Goal: Task Accomplishment & Management: Manage account settings

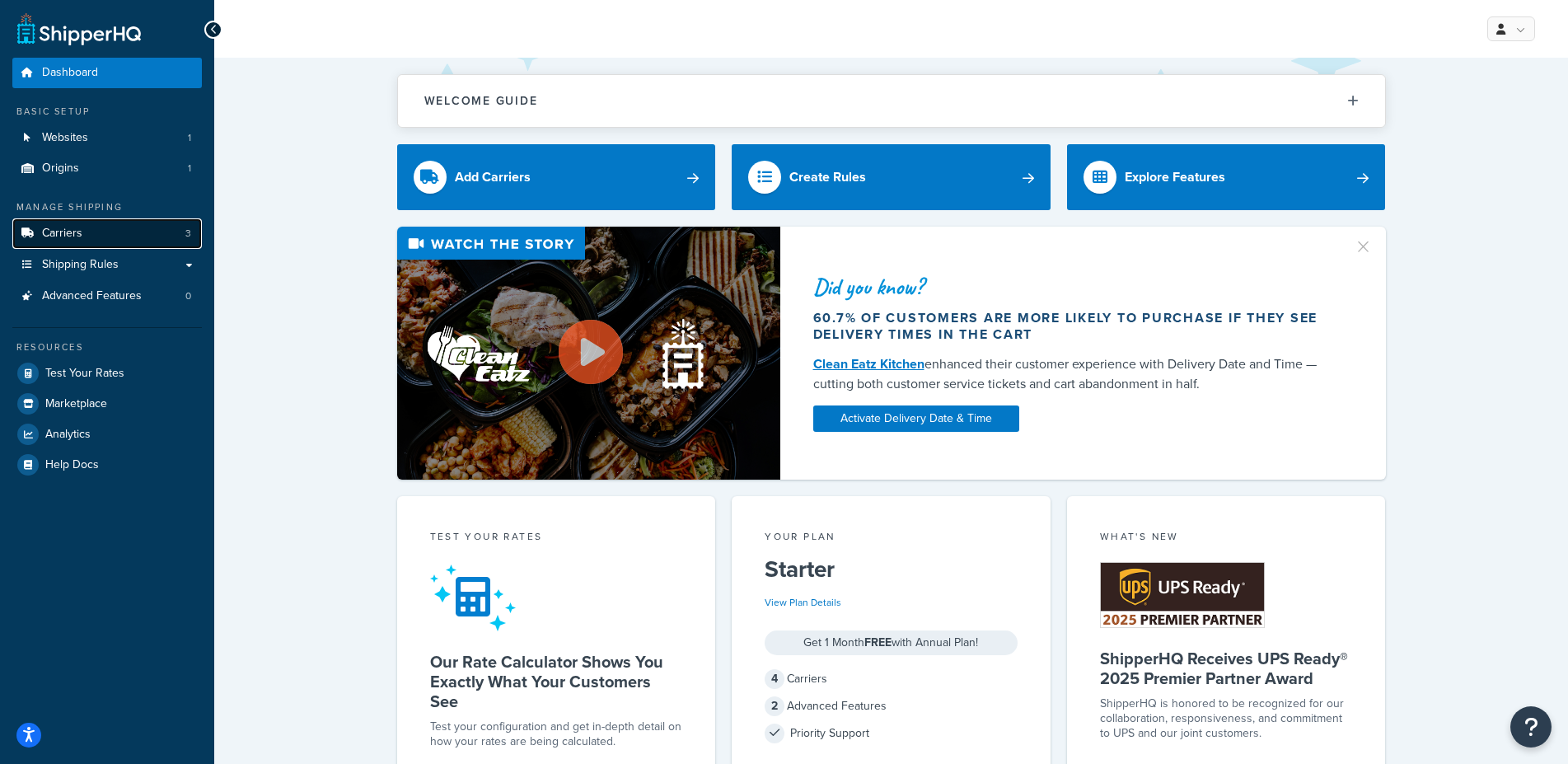
click at [143, 237] on link "Carriers 3" at bounding box center [107, 234] width 189 height 31
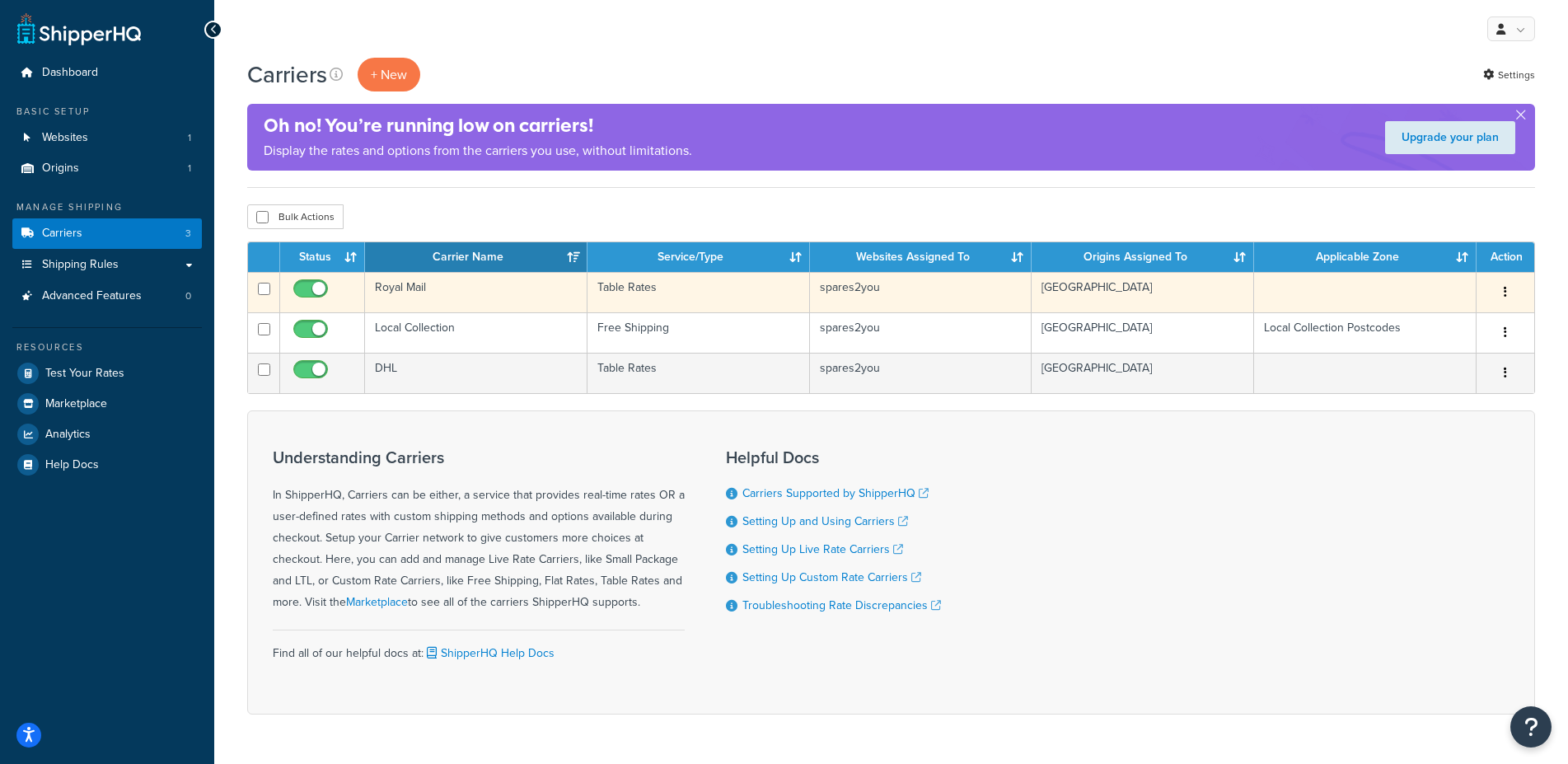
click at [395, 288] on td "Royal Mail" at bounding box center [476, 292] width 222 height 41
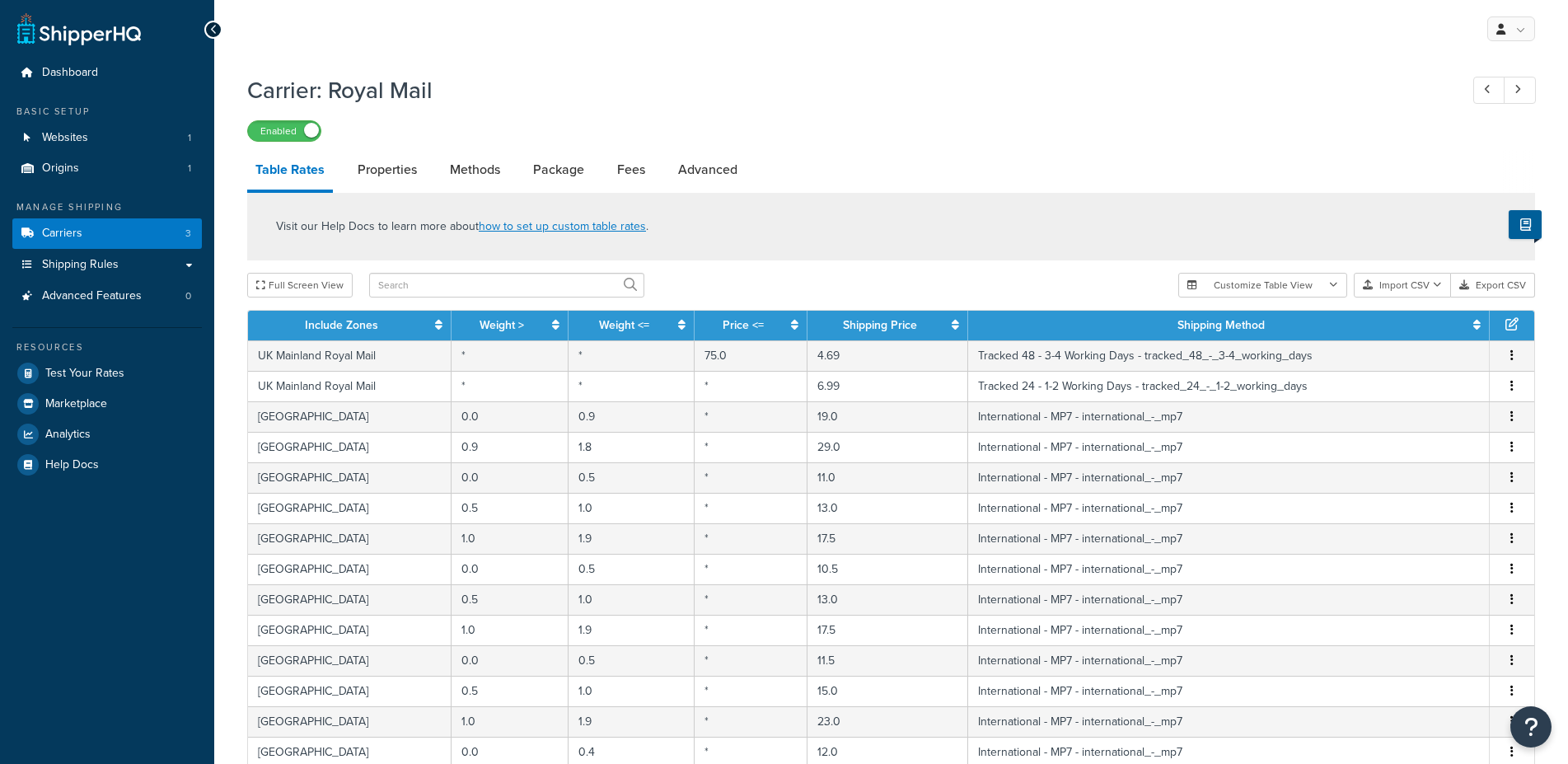
select select "25"
click at [404, 282] on input "text" at bounding box center [507, 285] width 276 height 24
type input "eston"
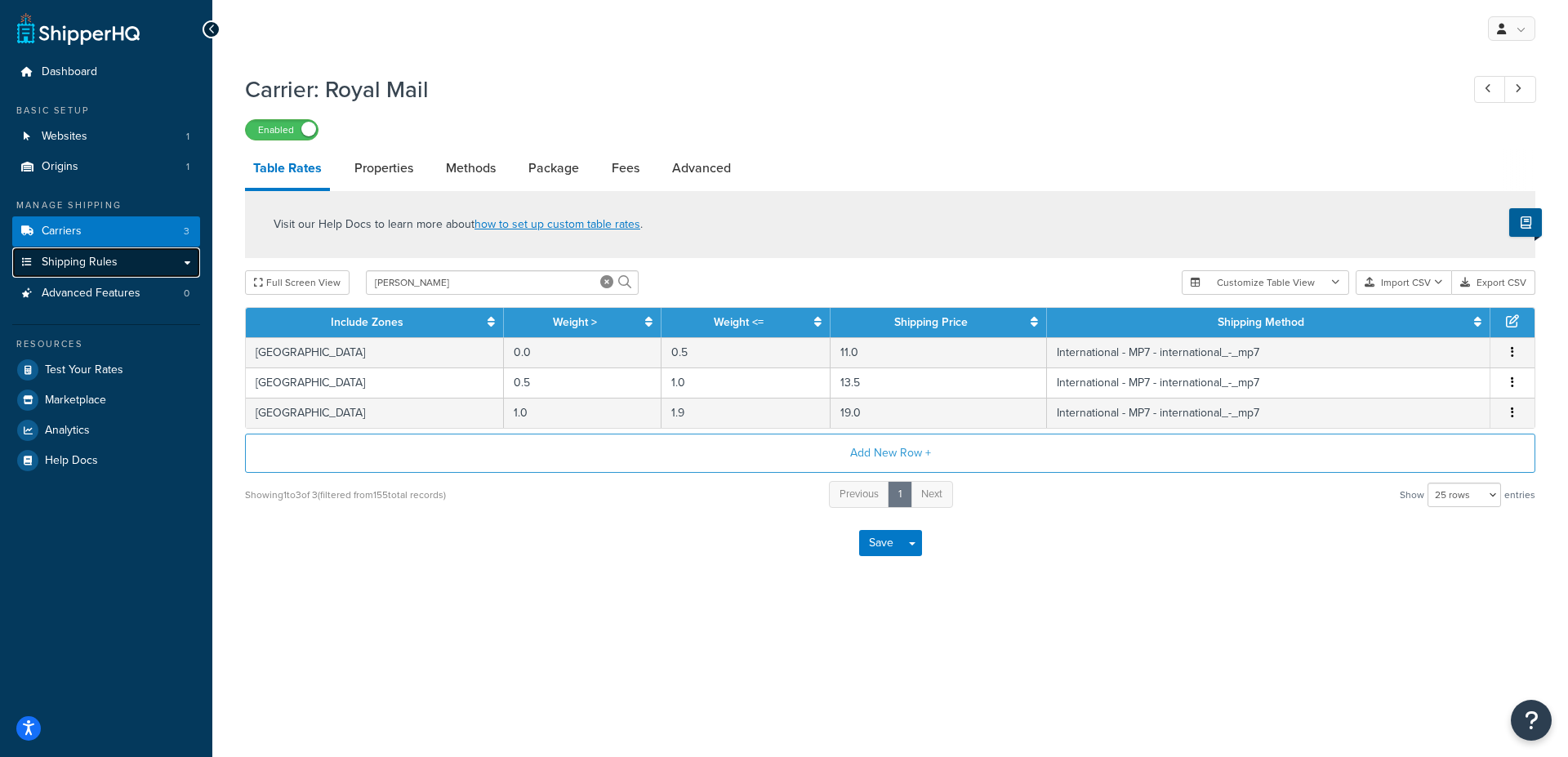
click at [193, 263] on link "Shipping Rules" at bounding box center [106, 262] width 188 height 31
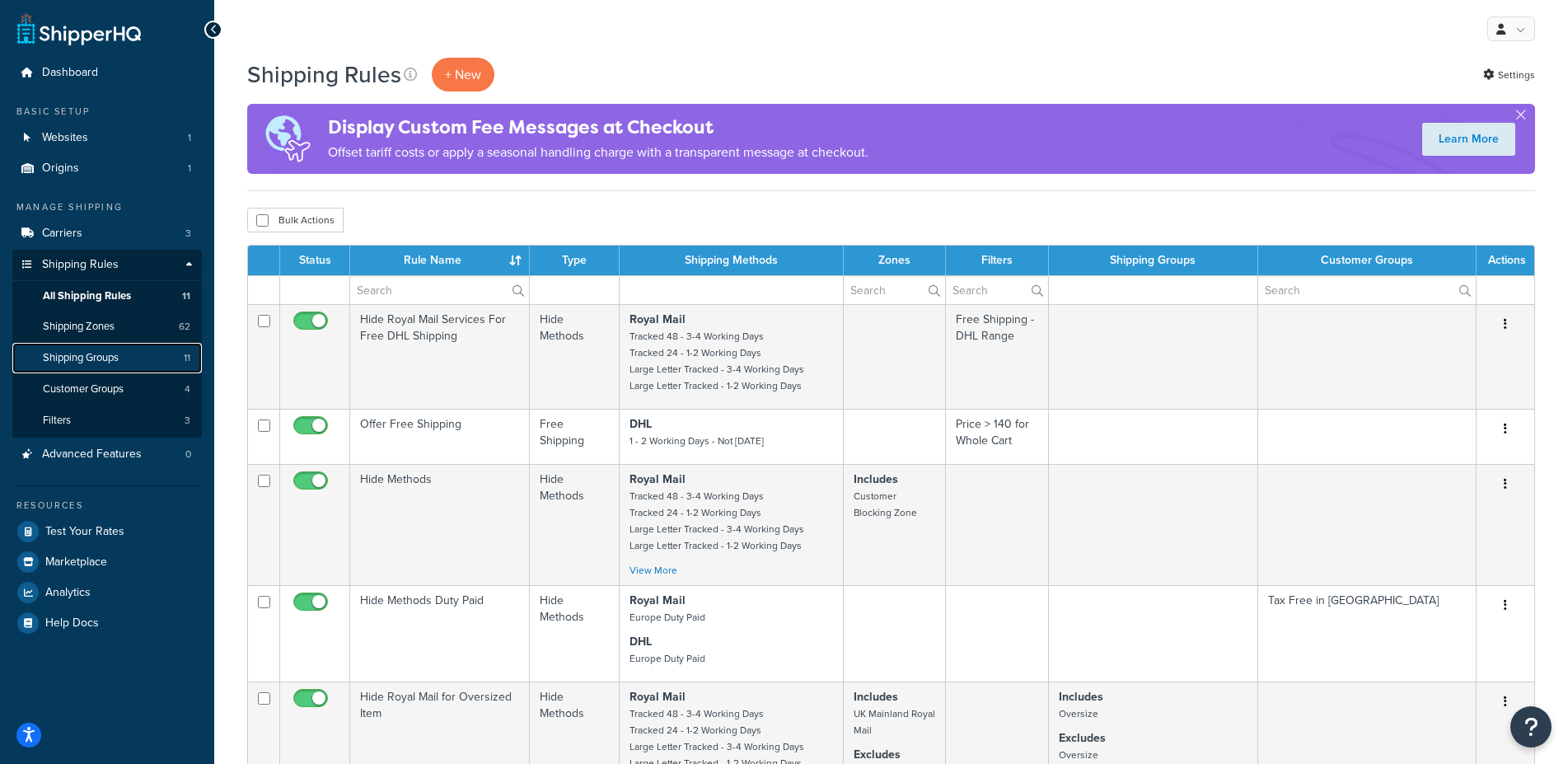
click at [106, 356] on span "Shipping Groups" at bounding box center [81, 357] width 76 height 14
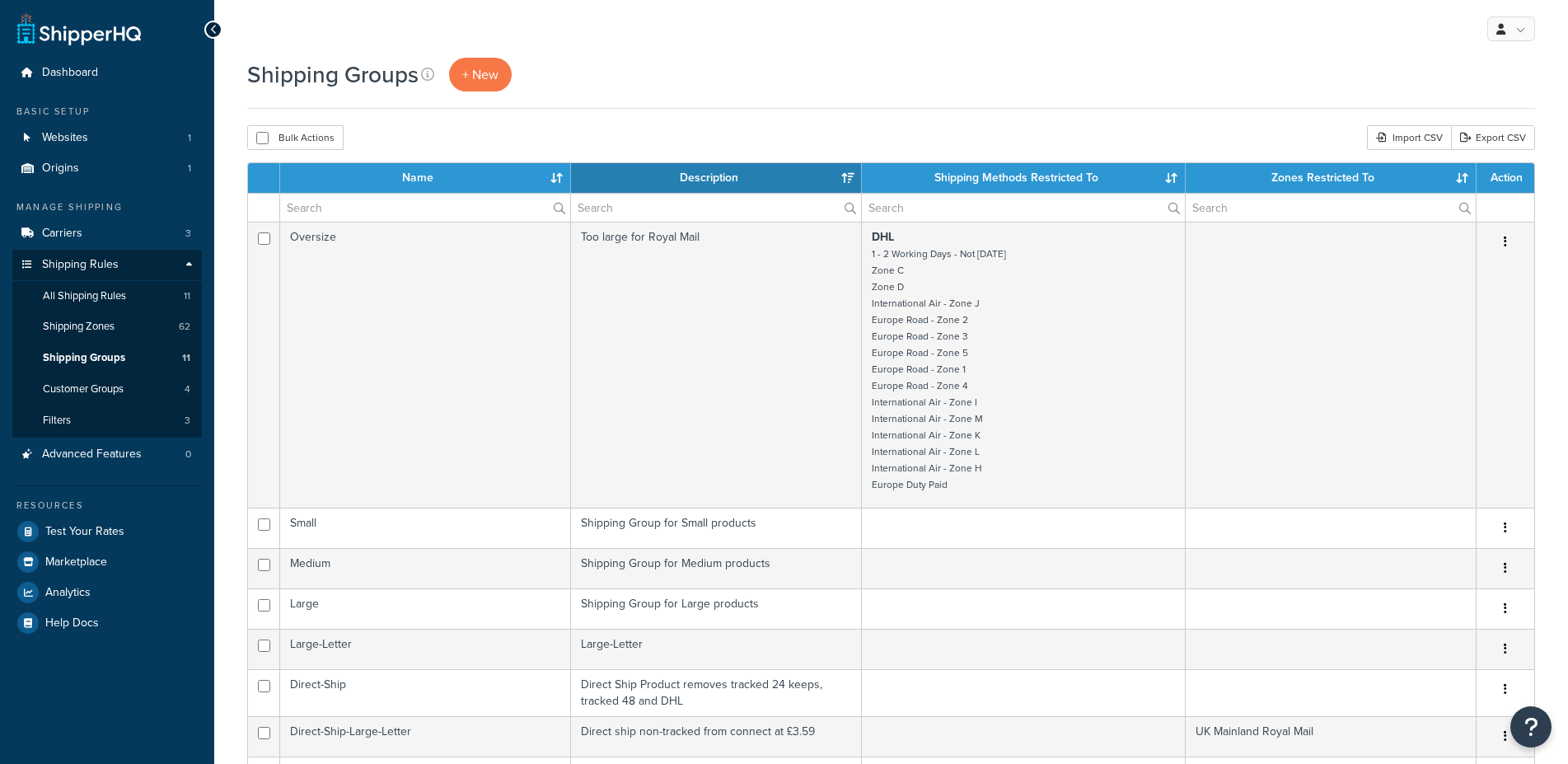
select select "15"
click at [82, 330] on span "Shipping Zones" at bounding box center [78, 326] width 72 height 14
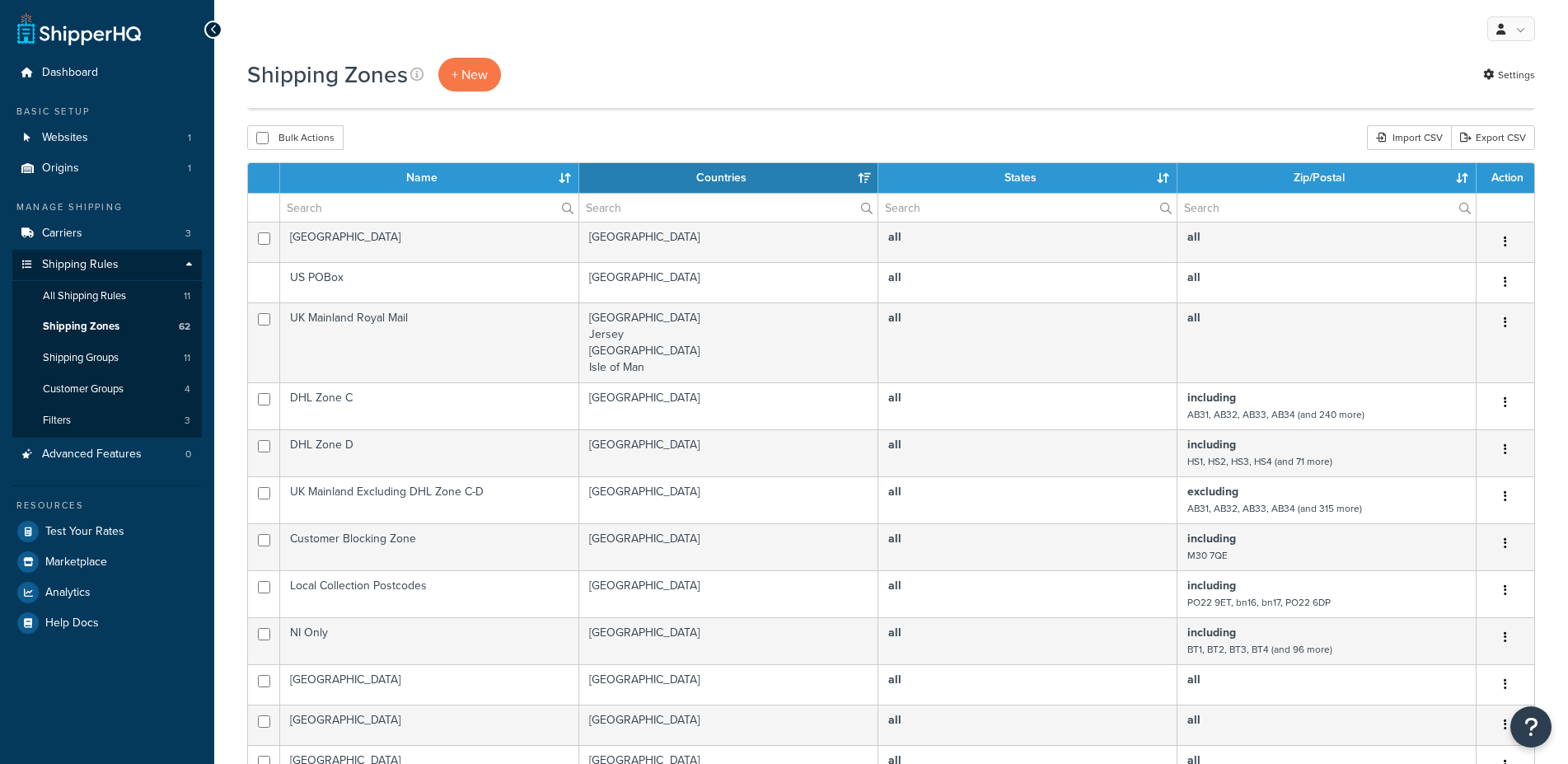
scroll to position [556, 0]
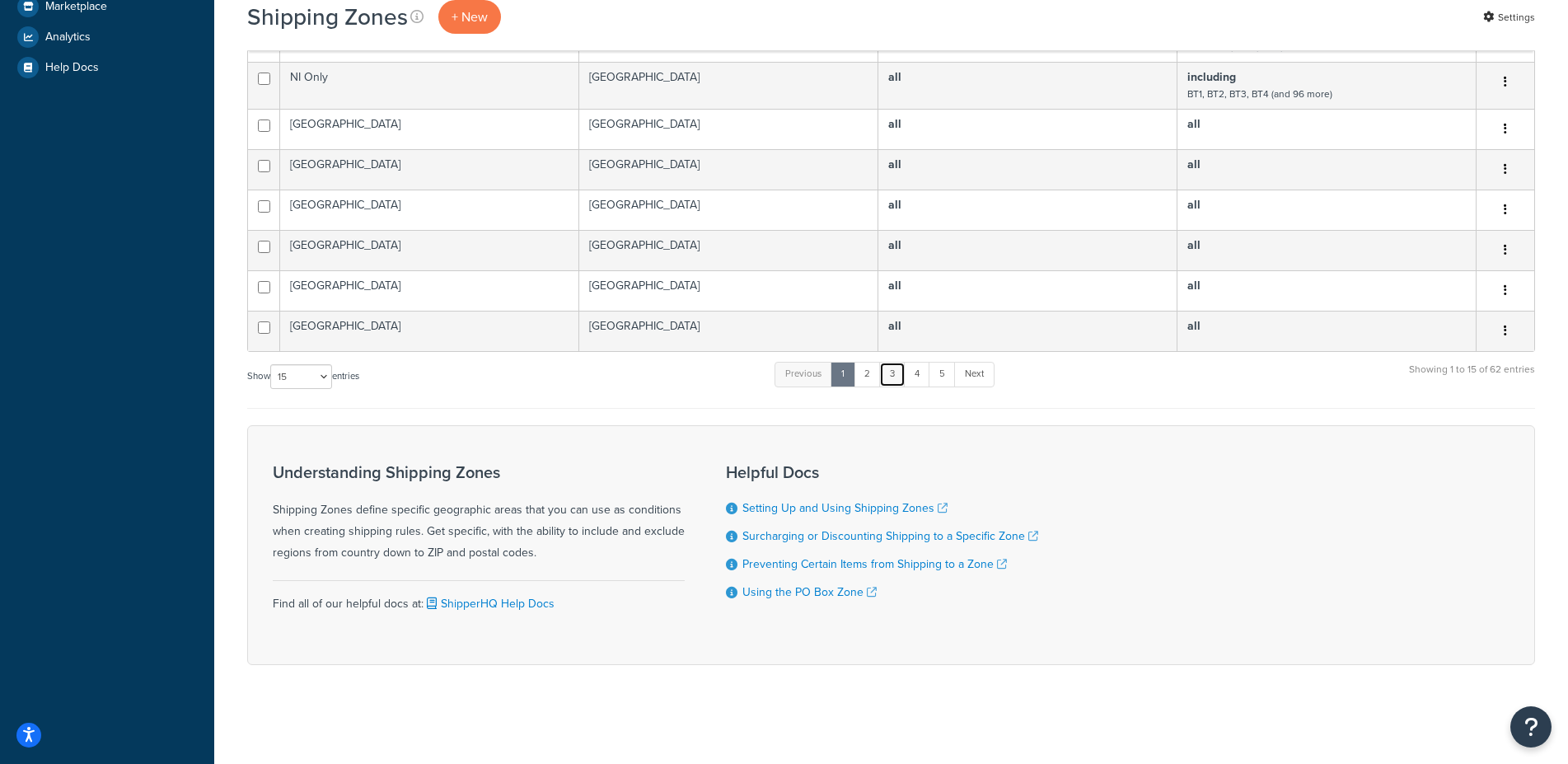
click at [895, 379] on link "3" at bounding box center [892, 373] width 26 height 24
click at [891, 375] on link "3" at bounding box center [888, 373] width 26 height 24
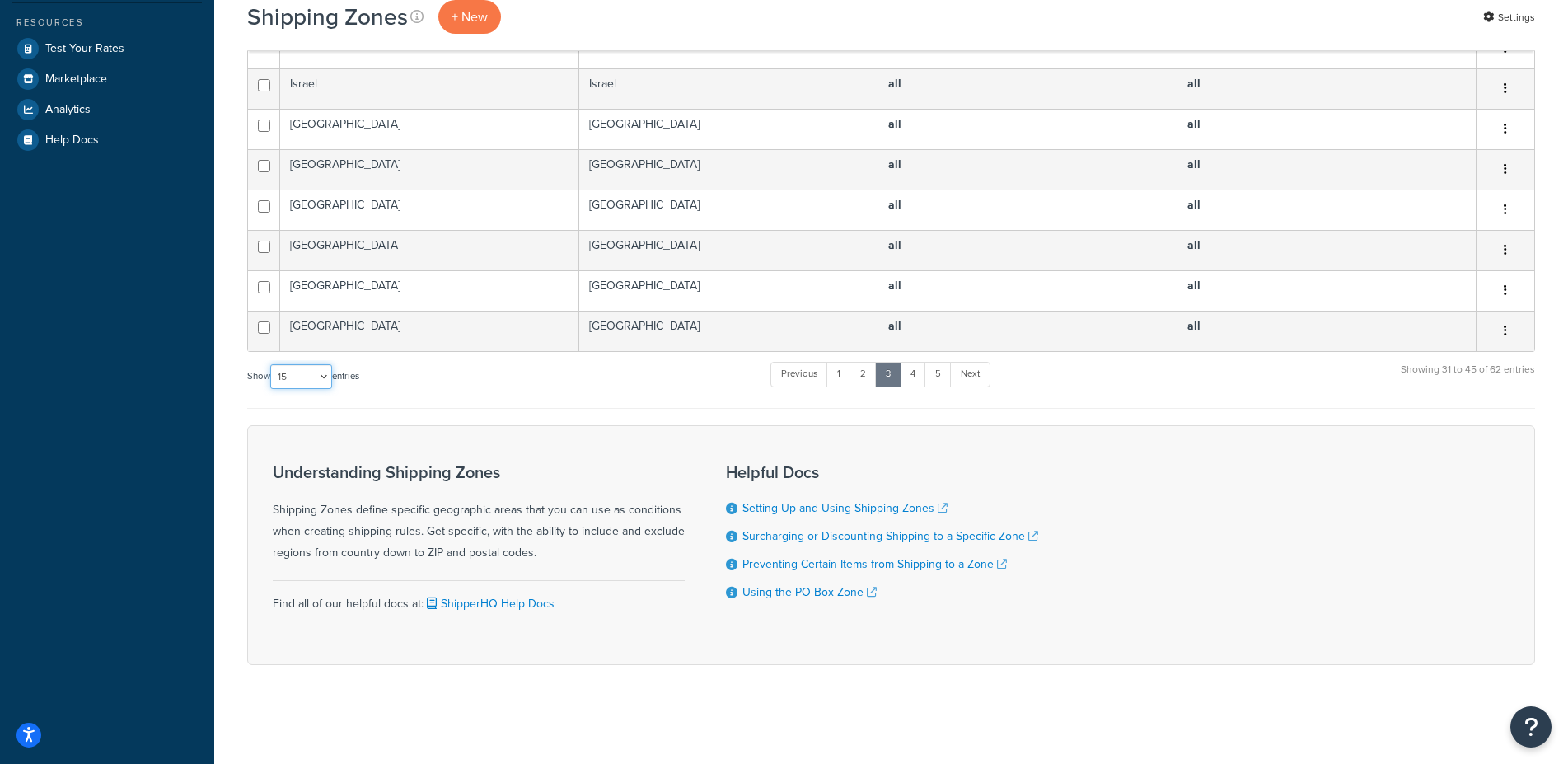
click at [270, 364] on select "10 15 25 50 100" at bounding box center [301, 376] width 62 height 24
select select "100"
click option "100" at bounding box center [0, 0] width 0 height 0
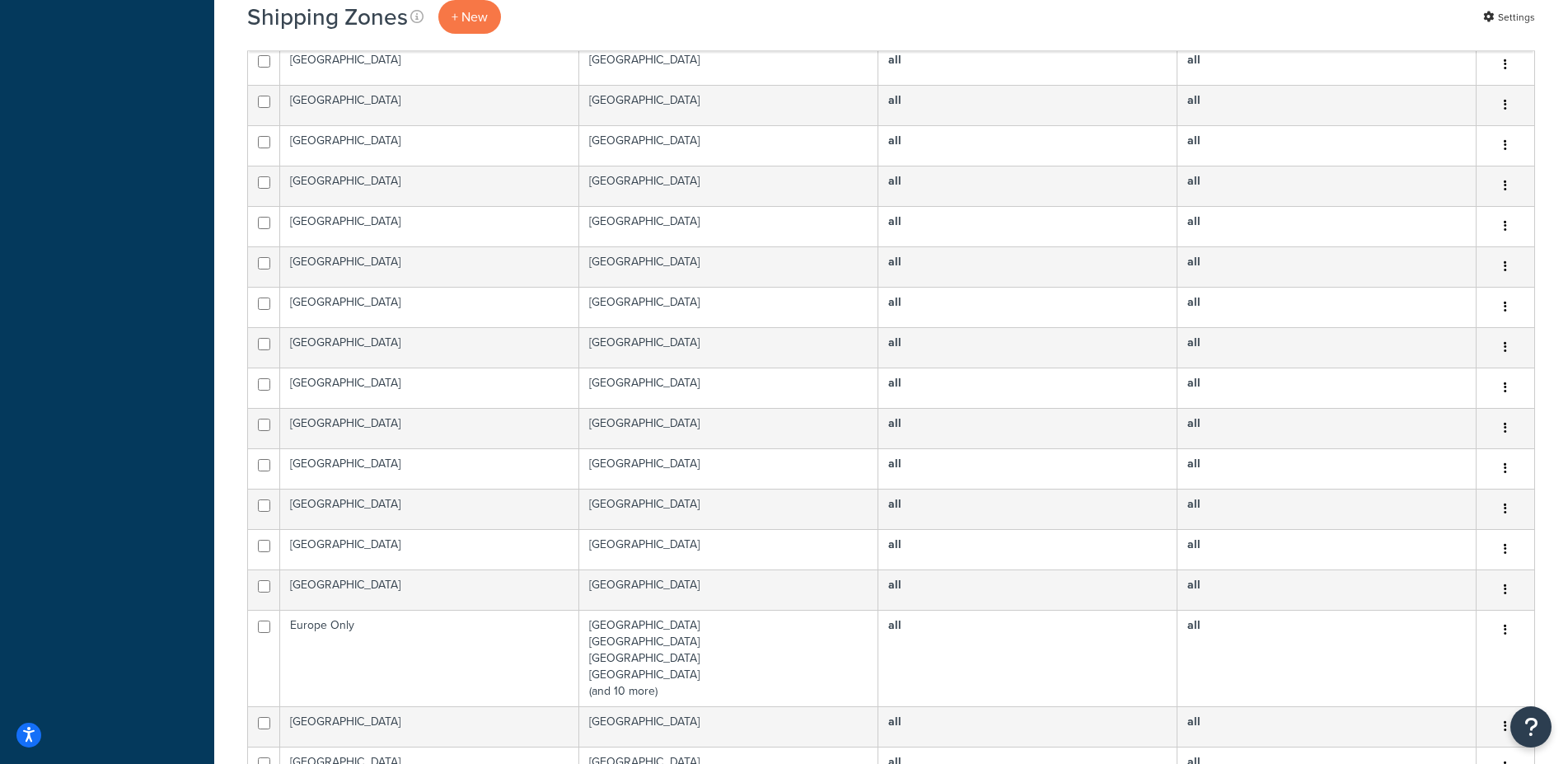
scroll to position [2332, 0]
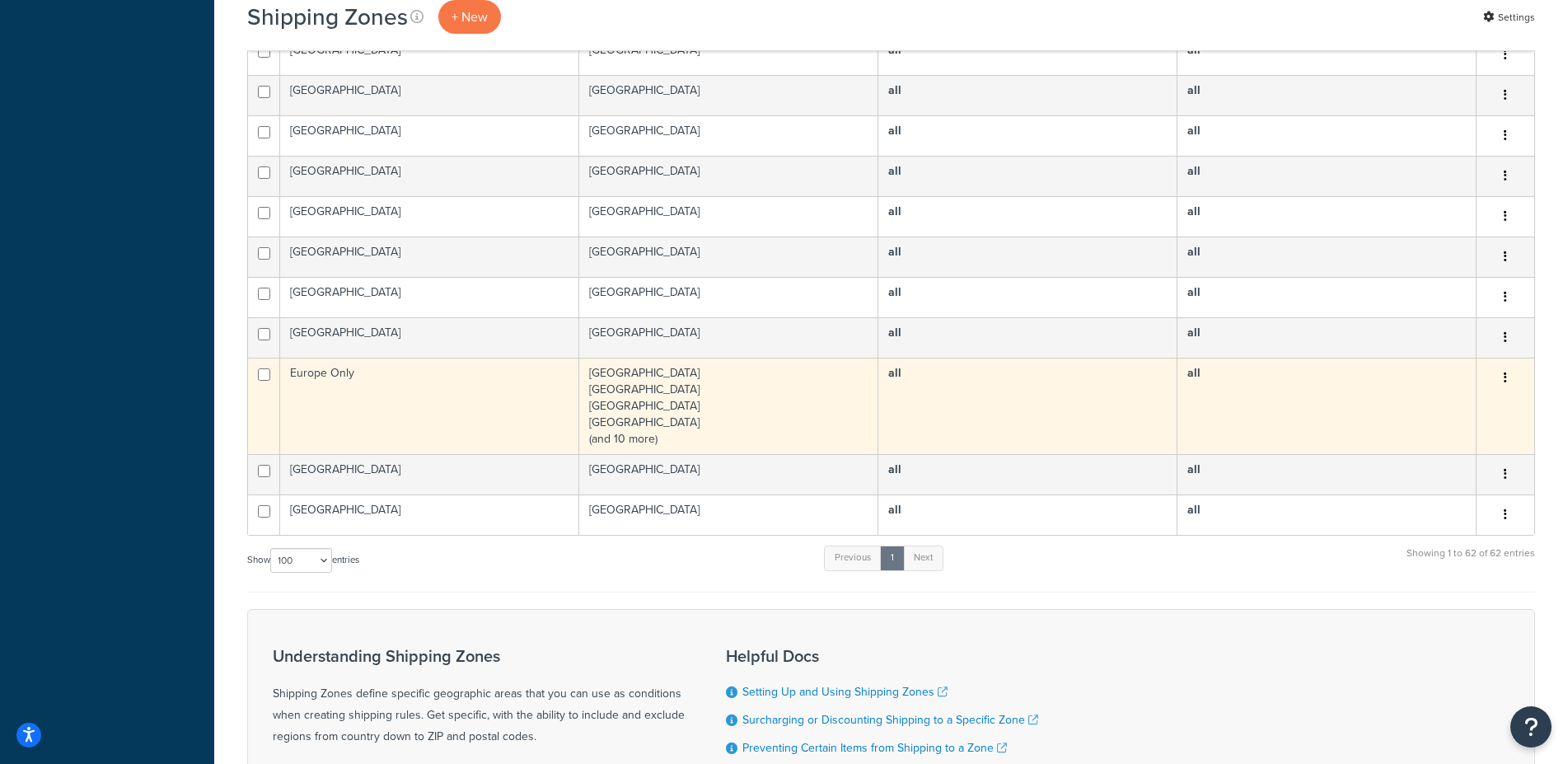
click at [477, 393] on td "Europe Only" at bounding box center [430, 406] width 299 height 96
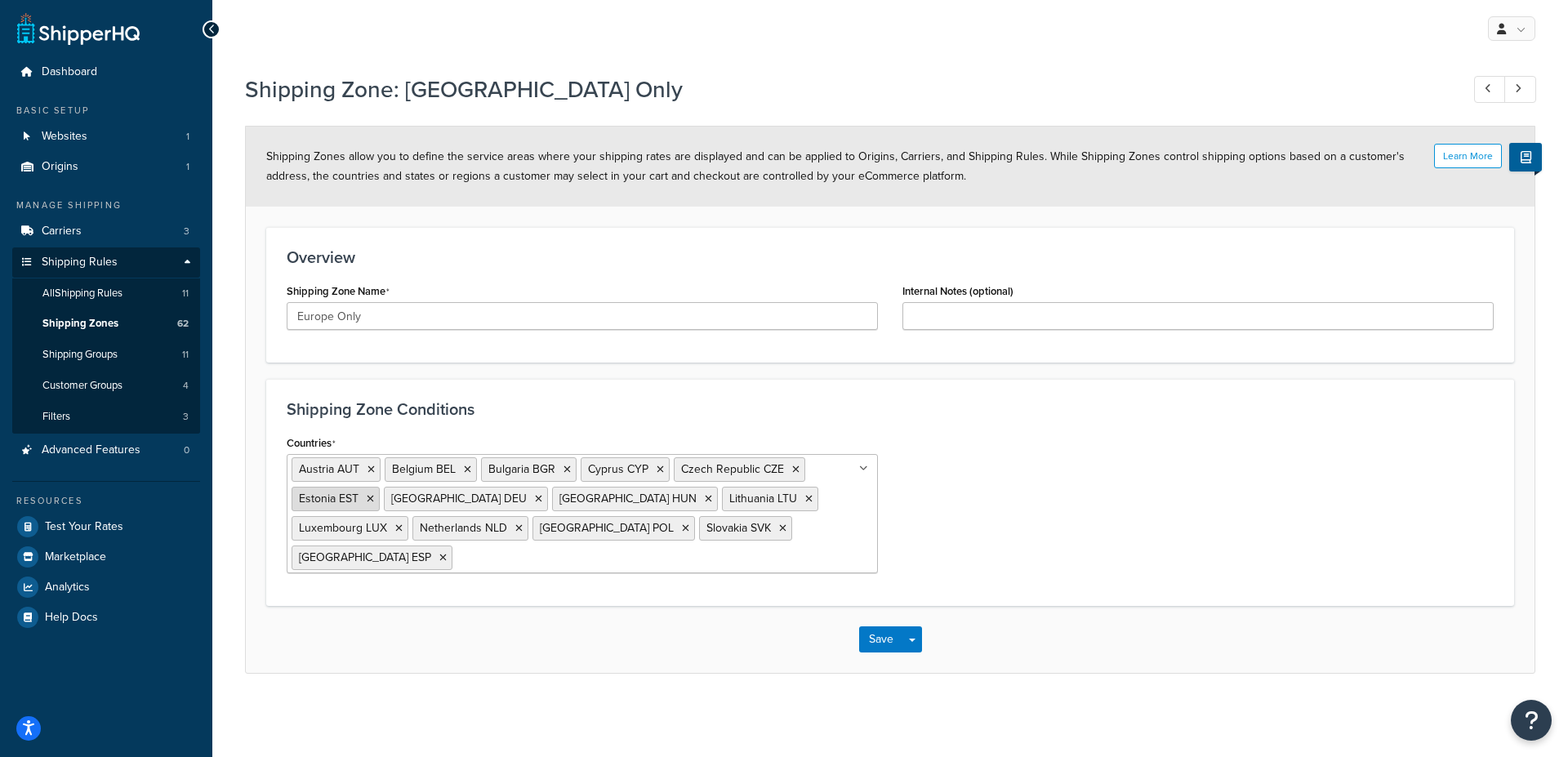
click at [369, 502] on icon at bounding box center [370, 498] width 7 height 10
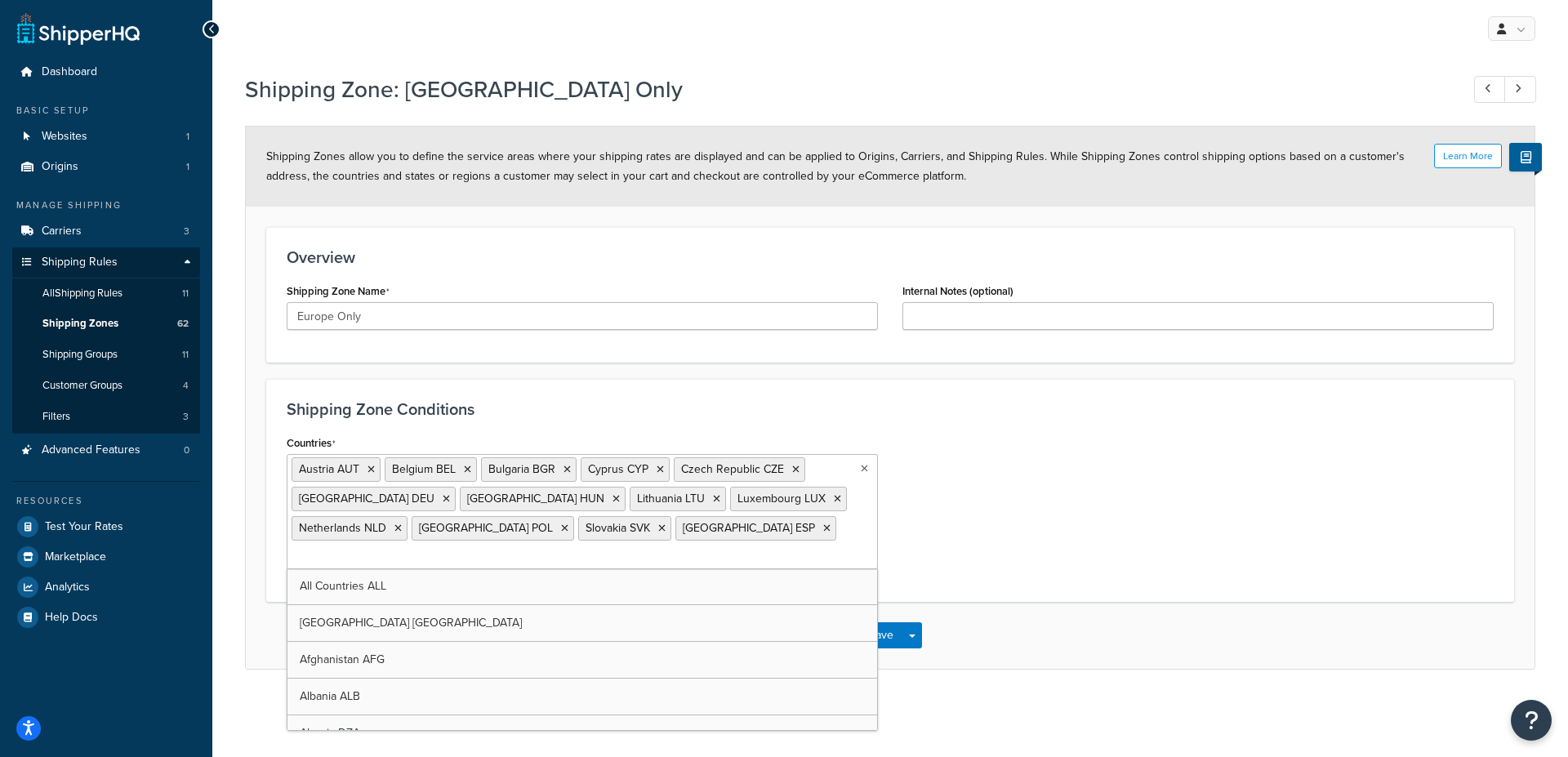
click at [1021, 480] on div "Countries [GEOGRAPHIC_DATA] [GEOGRAPHIC_DATA] [GEOGRAPHIC_DATA] [GEOGRAPHIC_DAT…" at bounding box center [889, 506] width 1231 height 150
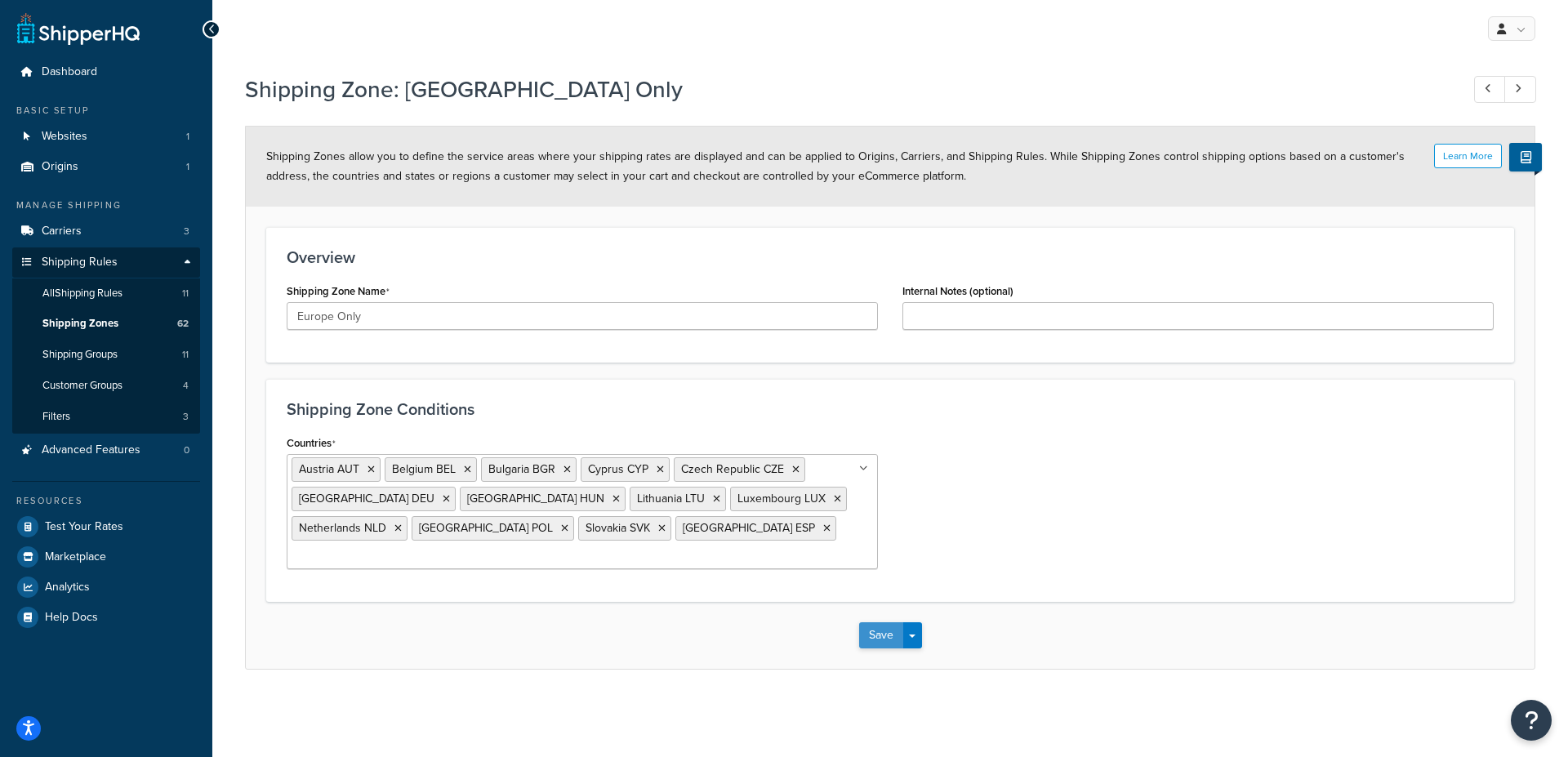
click at [879, 622] on button "Save" at bounding box center [880, 635] width 44 height 26
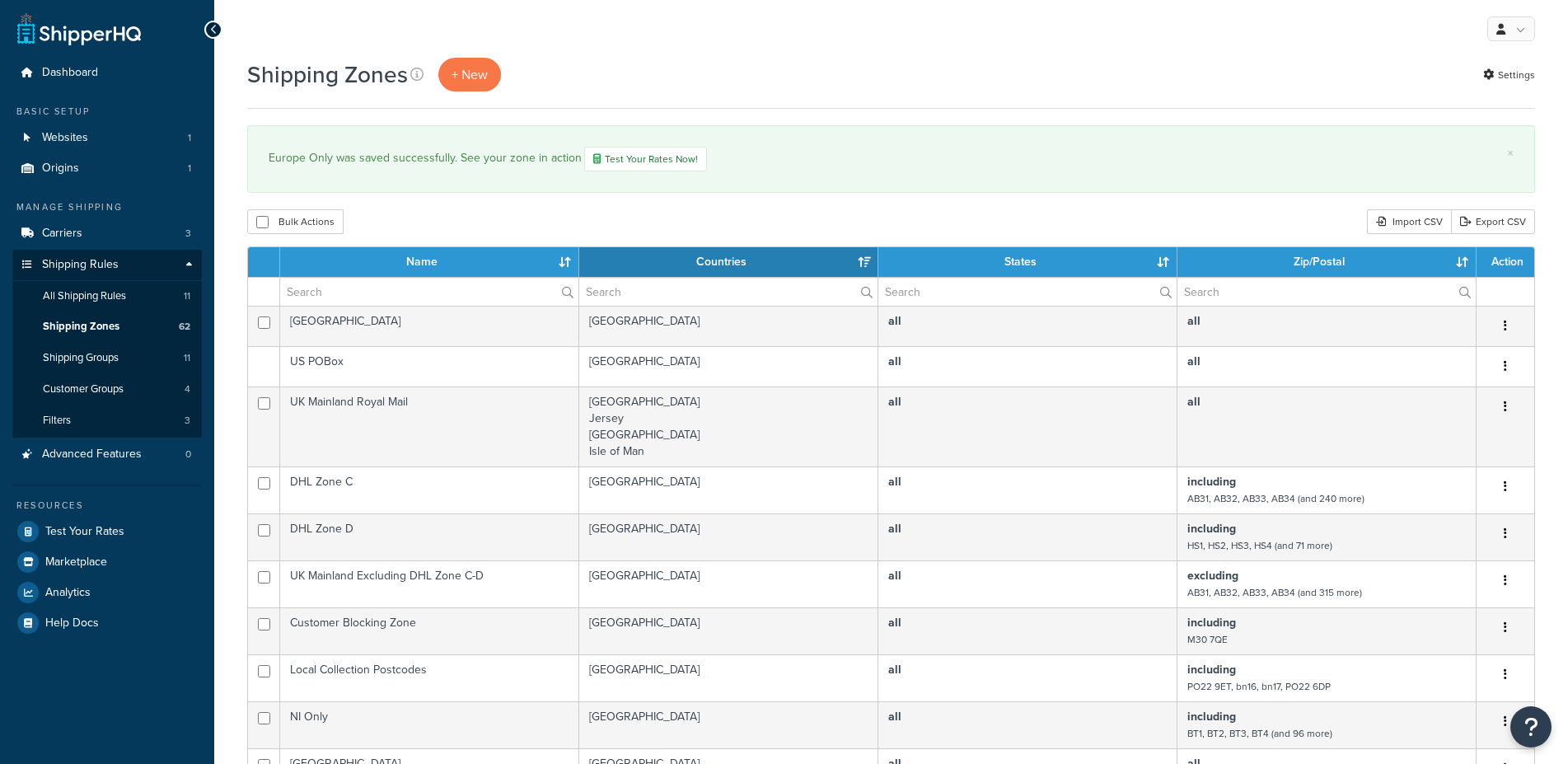
select select "15"
